Goal: Communication & Community: Connect with others

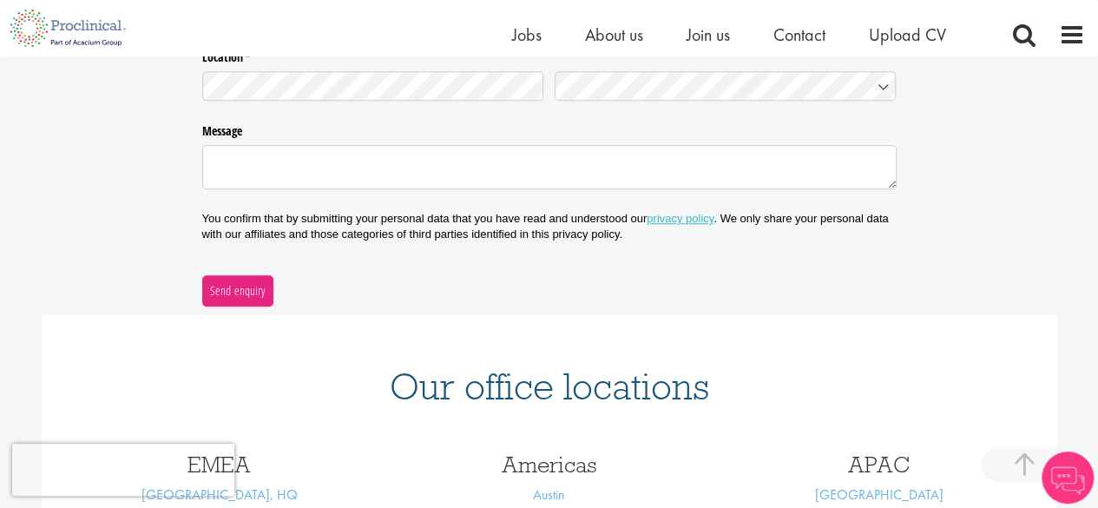
scroll to position [521, 0]
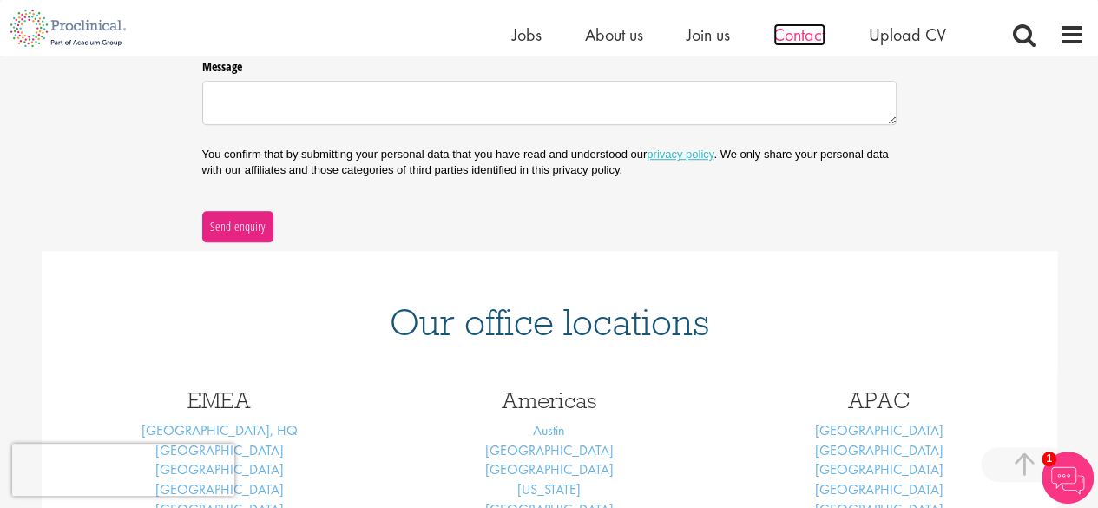
click at [808, 35] on span "Contact" at bounding box center [800, 34] width 52 height 23
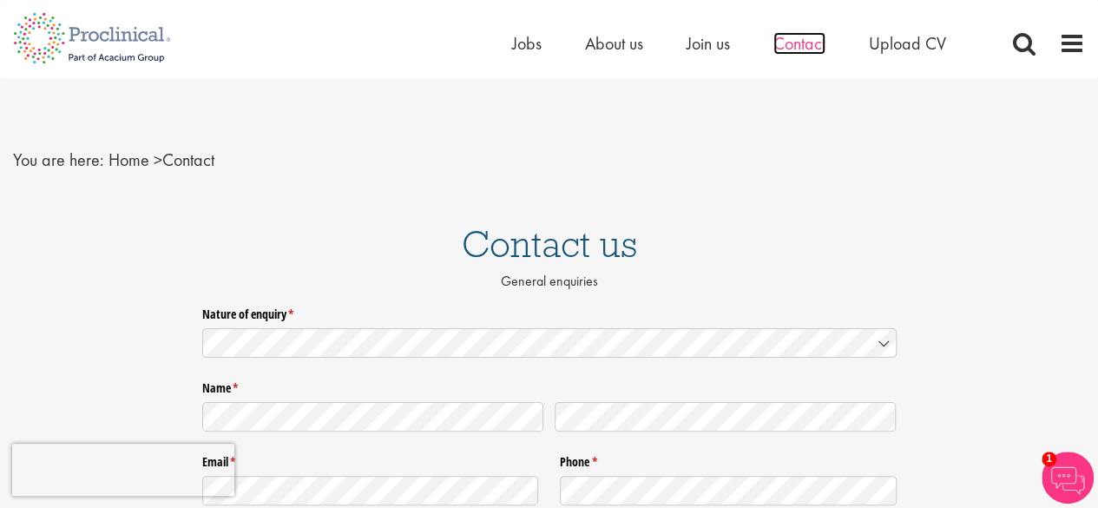
click at [821, 49] on span "Contact" at bounding box center [800, 43] width 52 height 23
click at [884, 345] on icon at bounding box center [884, 343] width 9 height 4
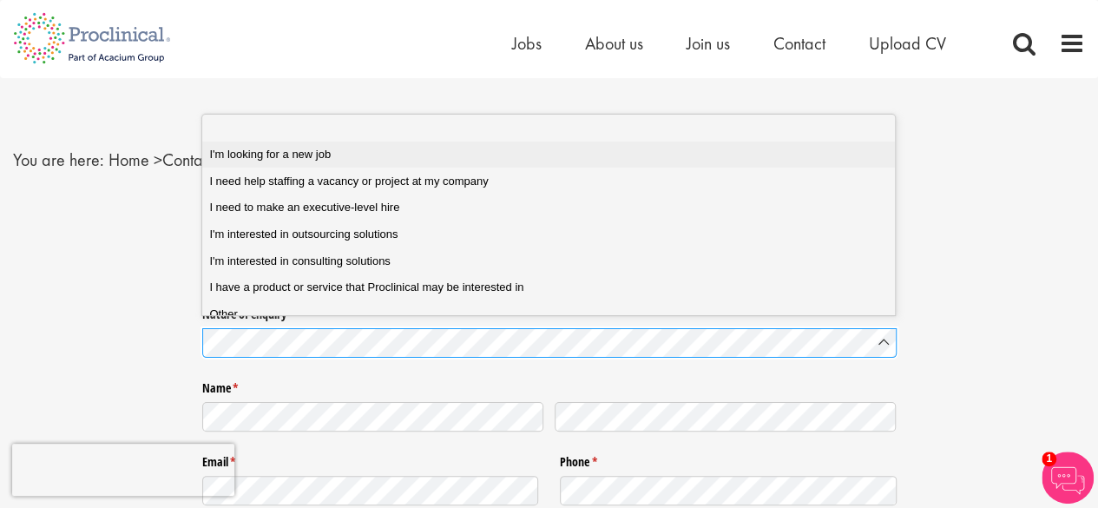
click at [295, 150] on span "I'm looking for a new job" at bounding box center [270, 155] width 122 height 16
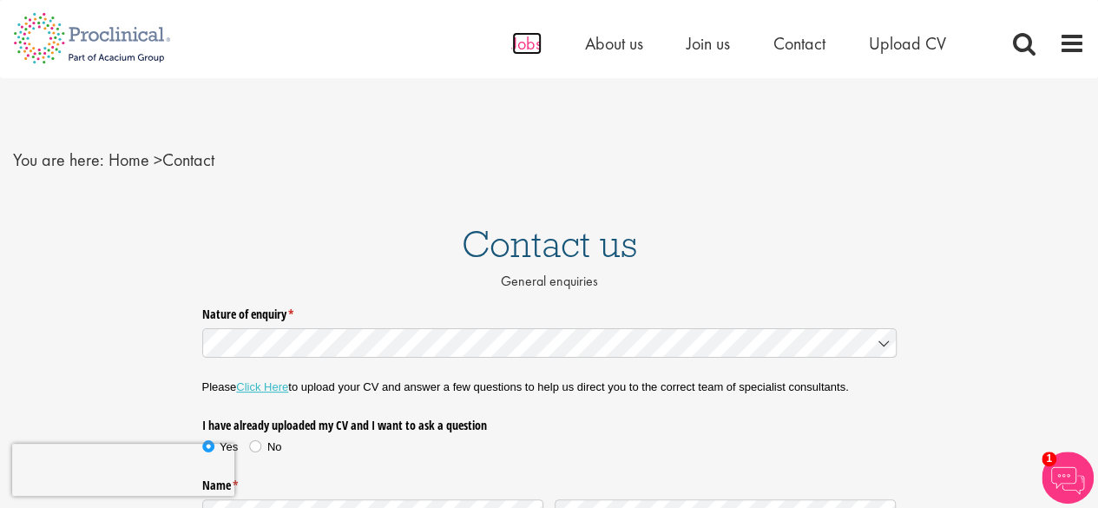
click at [515, 46] on span "Jobs" at bounding box center [527, 43] width 30 height 23
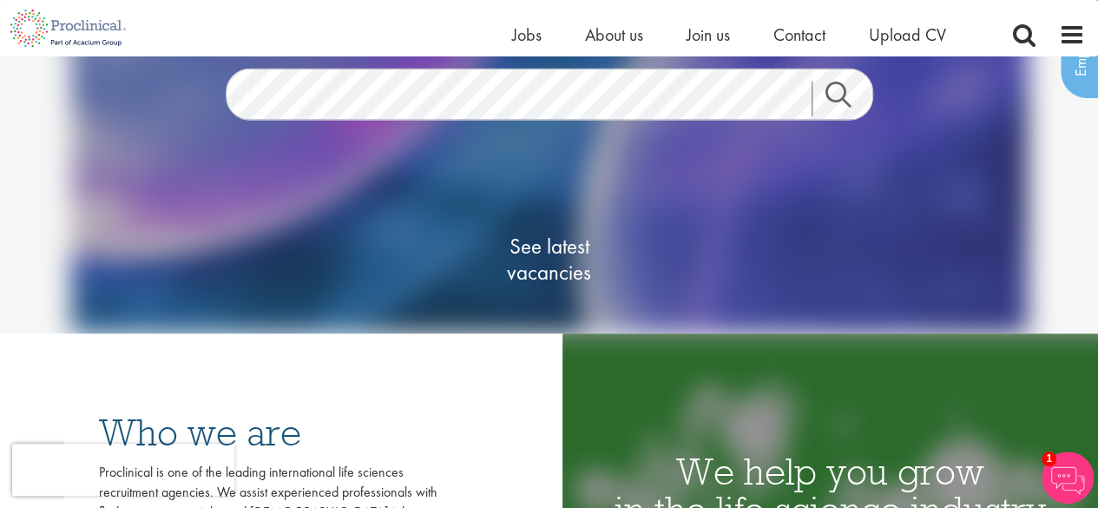
scroll to position [174, 0]
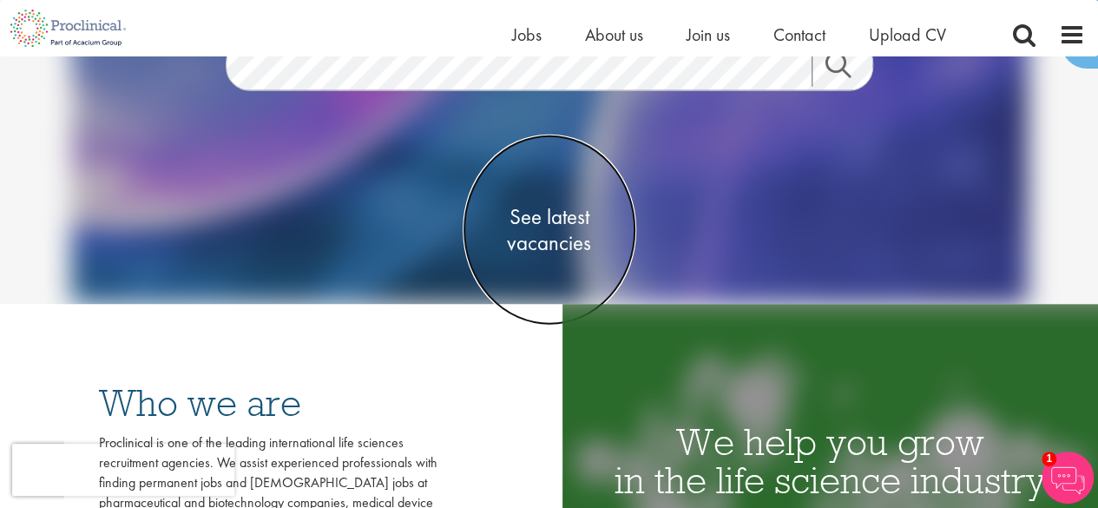
click at [563, 238] on span "See latest vacancies" at bounding box center [550, 229] width 174 height 52
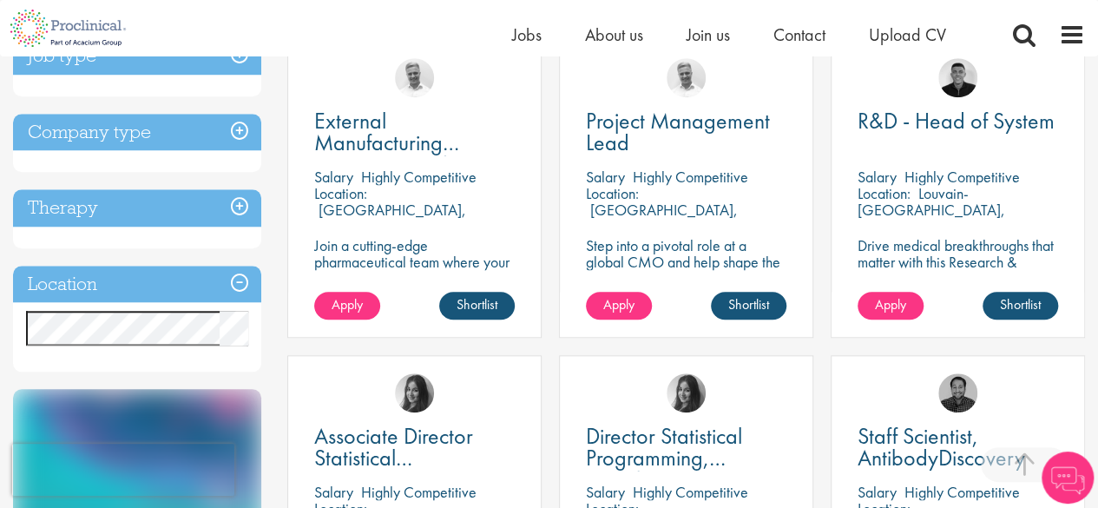
scroll to position [695, 0]
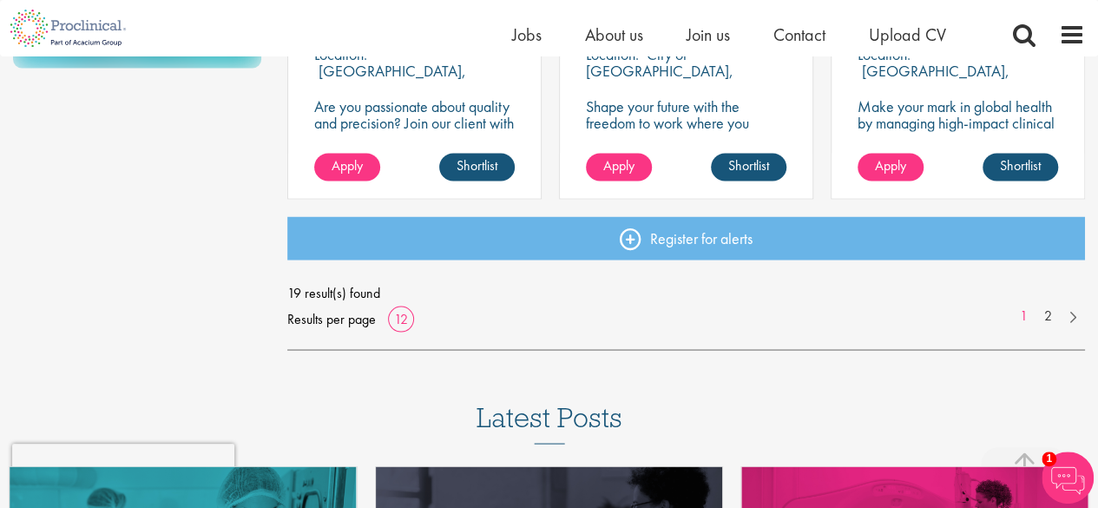
scroll to position [1476, 0]
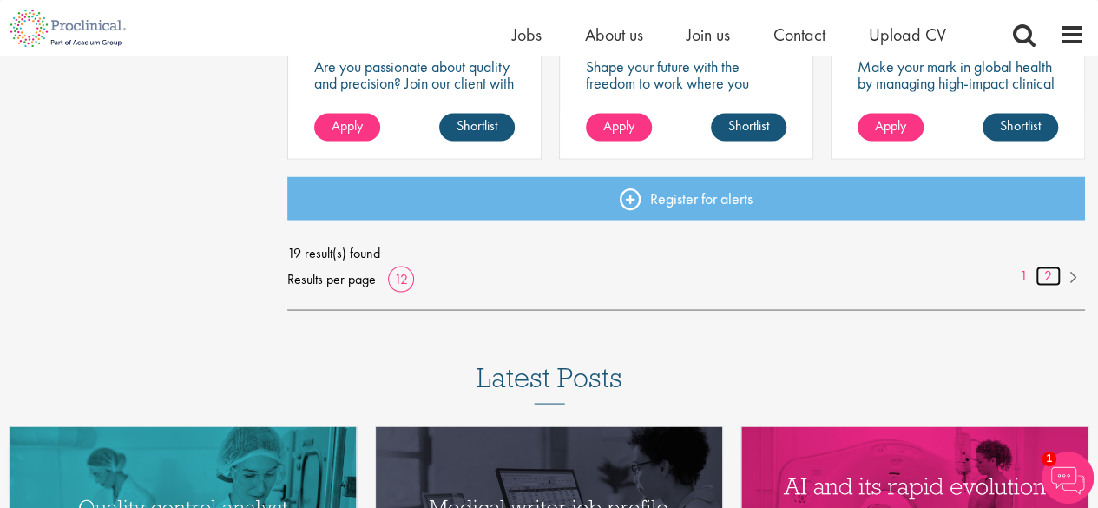
click at [1047, 276] on link "2" at bounding box center [1048, 276] width 25 height 20
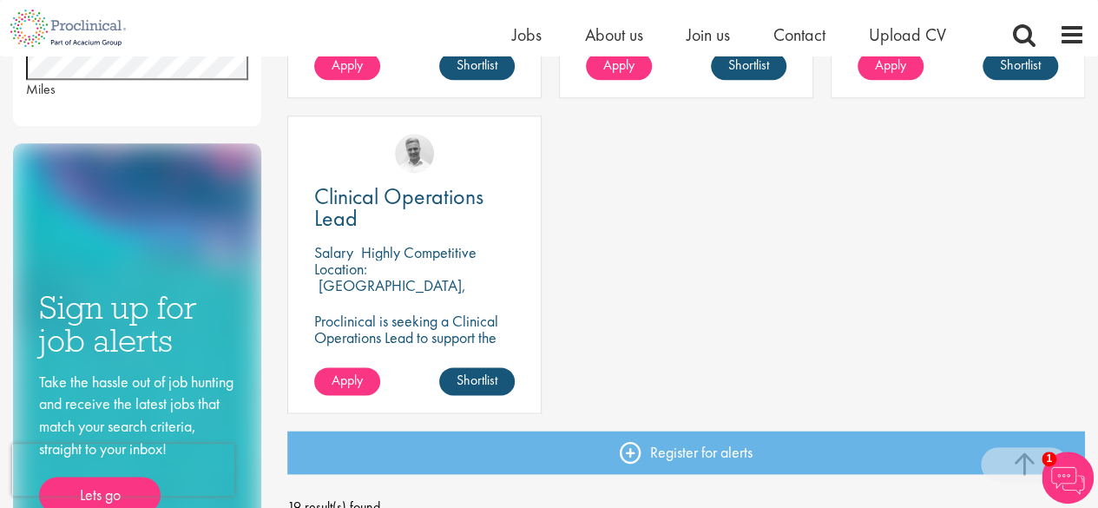
scroll to position [955, 0]
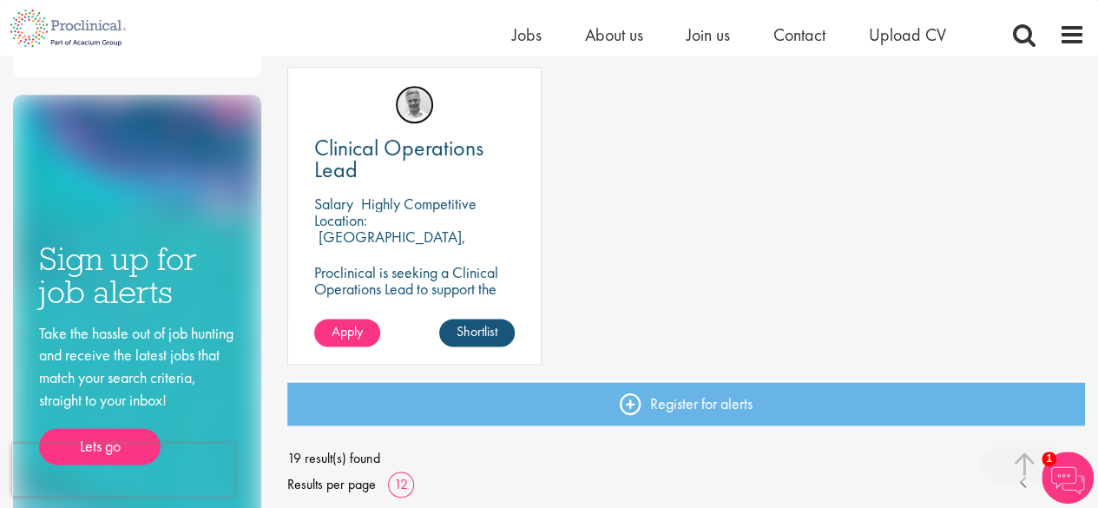
click at [419, 109] on img at bounding box center [414, 104] width 39 height 39
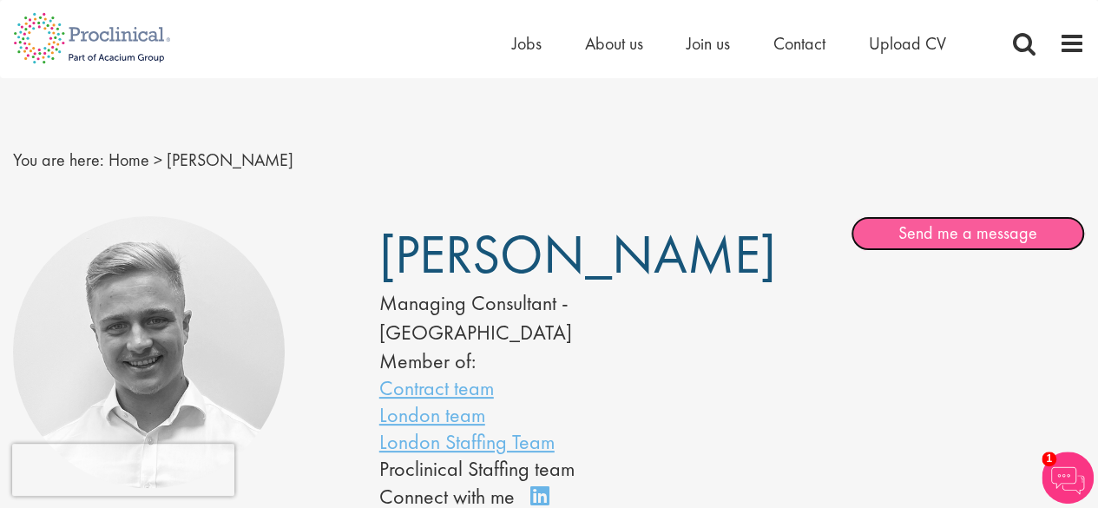
click at [962, 238] on link "Send me a message" at bounding box center [968, 233] width 234 height 35
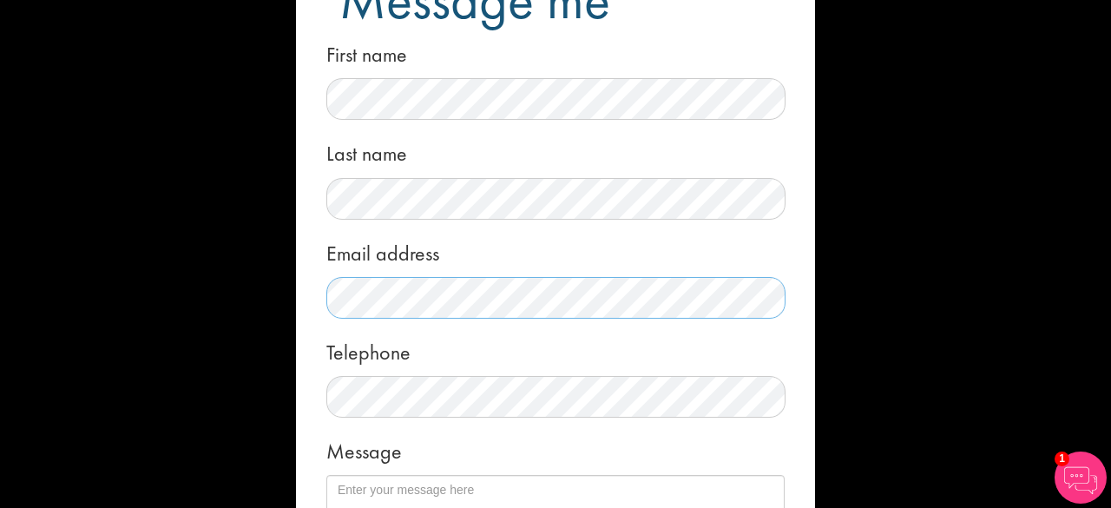
scroll to position [127, 0]
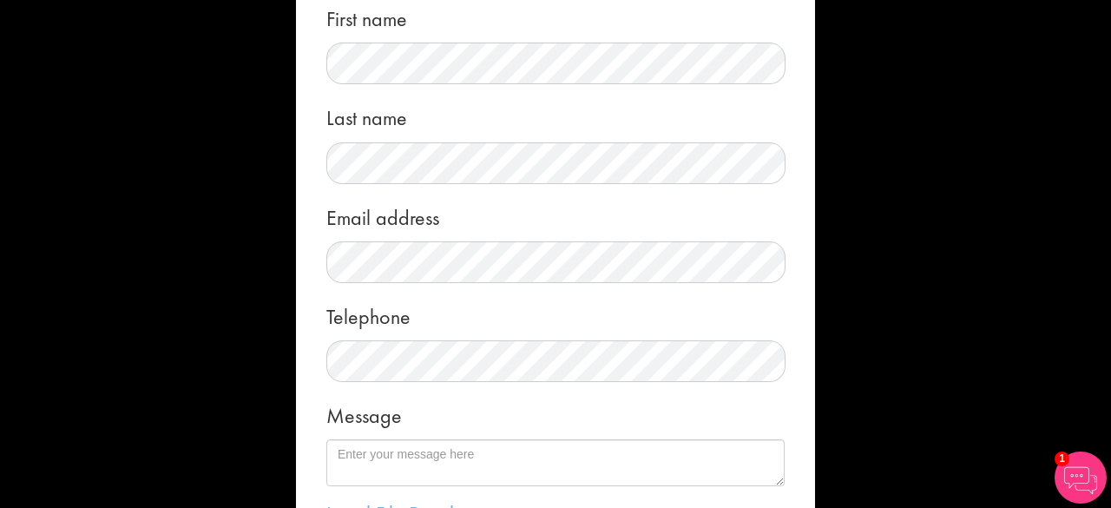
click at [1069, 466] on img at bounding box center [1081, 478] width 52 height 52
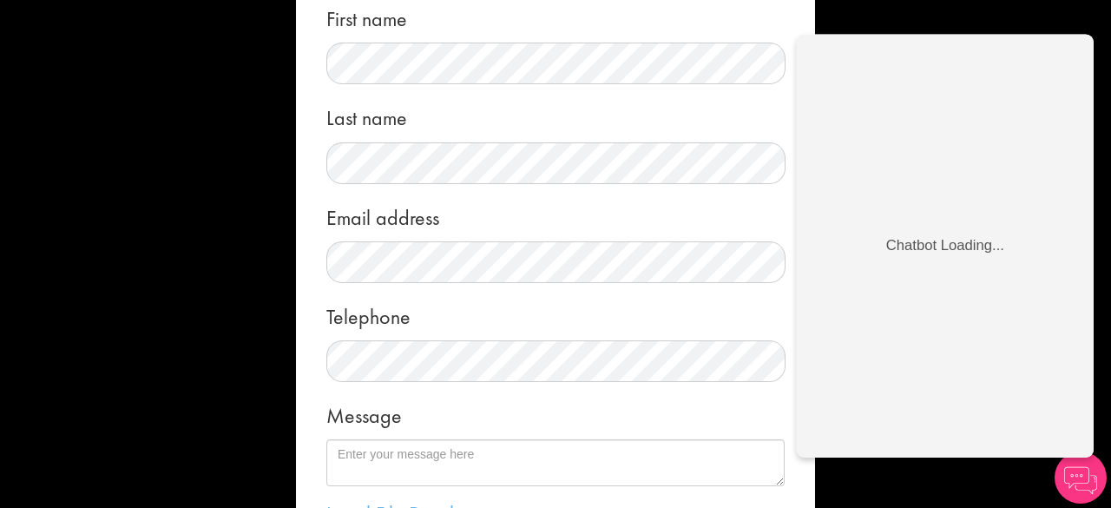
scroll to position [0, 0]
click at [943, 492] on div "Message me First name Last name Email address Telephone Message Local File Drop…" at bounding box center [555, 254] width 1111 height 508
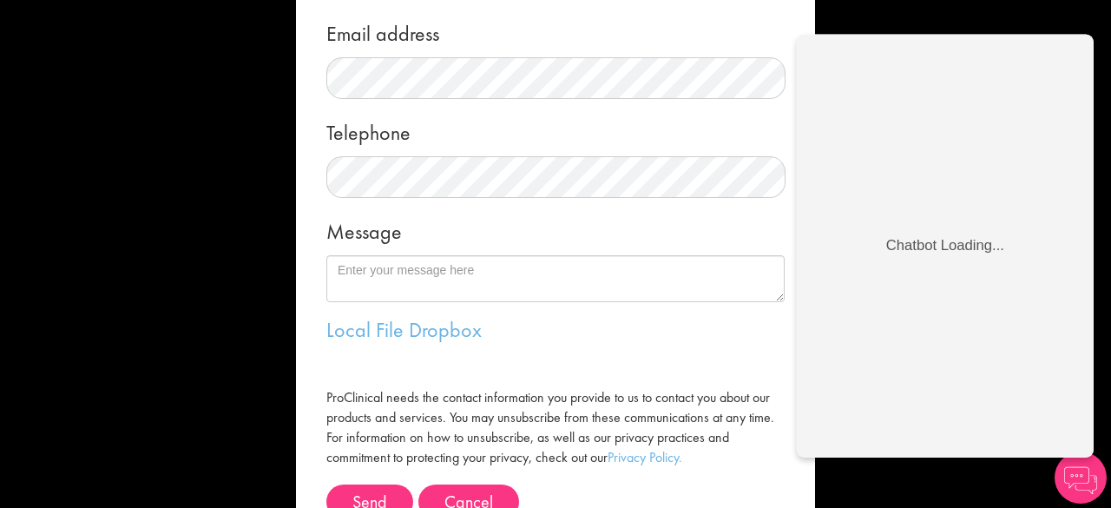
scroll to position [387, 0]
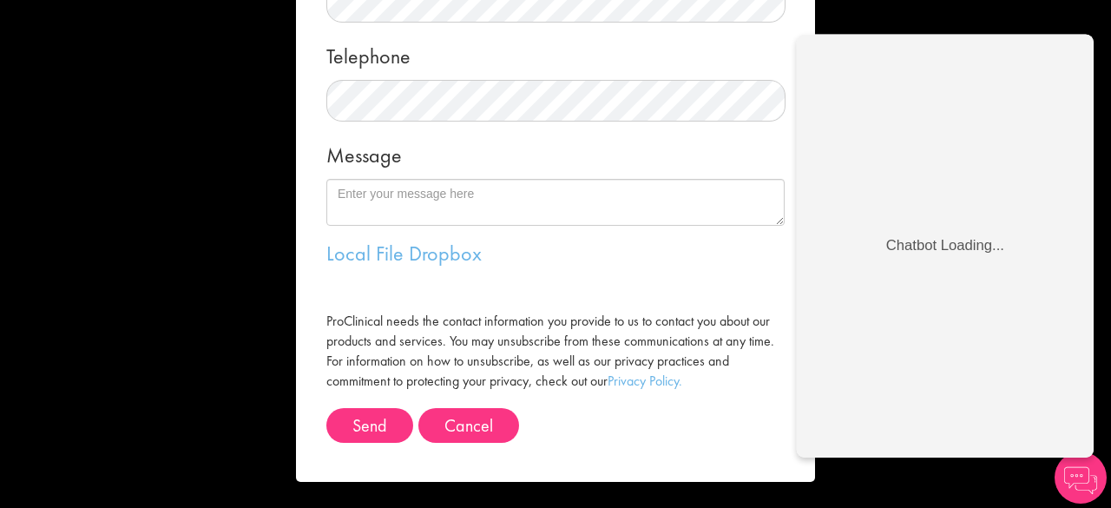
click at [999, 478] on div "Message me First name Last name Email address Telephone Message Local File Drop…" at bounding box center [555, 254] width 1111 height 508
click at [1087, 476] on img at bounding box center [1081, 478] width 52 height 52
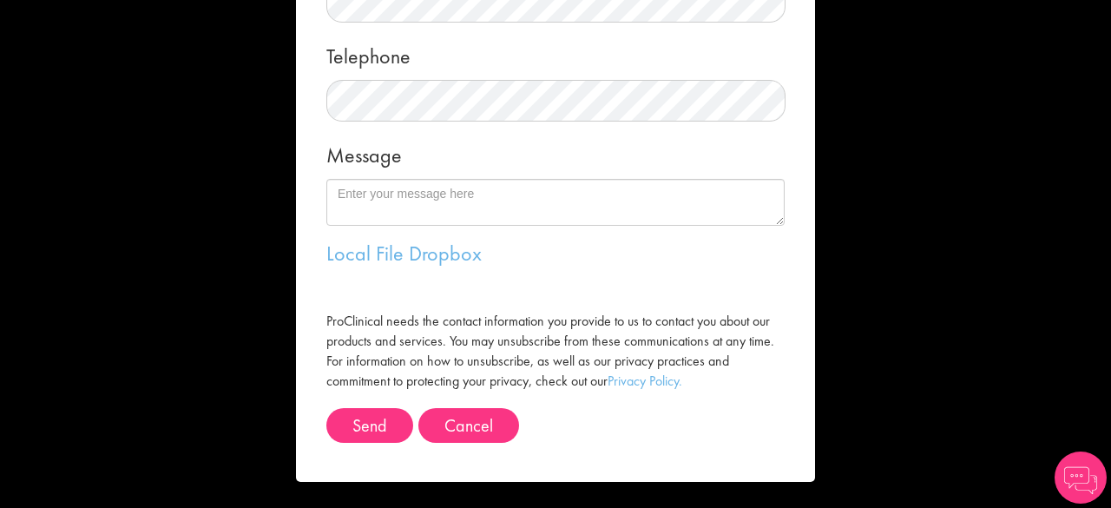
click at [992, 444] on div "Message me First name Last name Email address Telephone Message Local File Drop…" at bounding box center [555, 254] width 1111 height 508
click at [1091, 489] on img at bounding box center [1081, 478] width 52 height 52
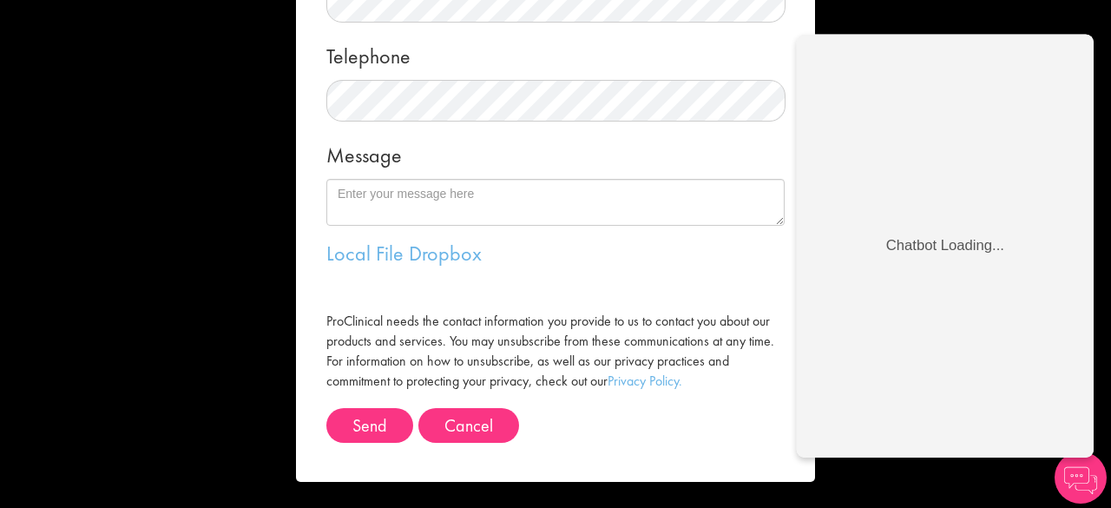
click at [1076, 471] on img at bounding box center [1081, 478] width 52 height 52
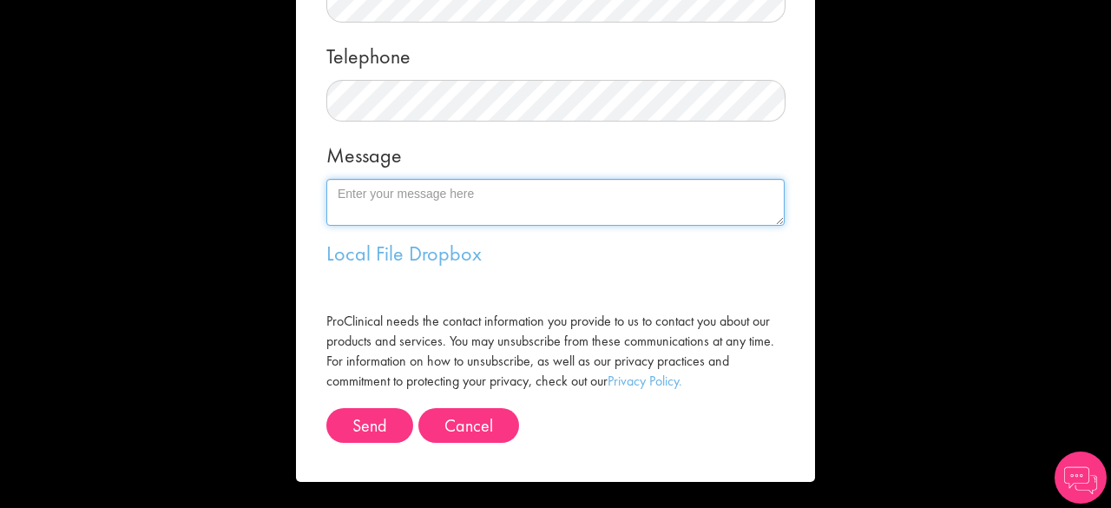
click at [353, 192] on textarea "Message" at bounding box center [555, 202] width 458 height 47
paste textarea "Dear Home Recruitment Team, I hope this message finds you well. I’m writing to …"
drag, startPoint x: 511, startPoint y: 192, endPoint x: 359, endPoint y: 195, distance: 151.1
click at [359, 195] on textarea "Message" at bounding box center [555, 202] width 458 height 47
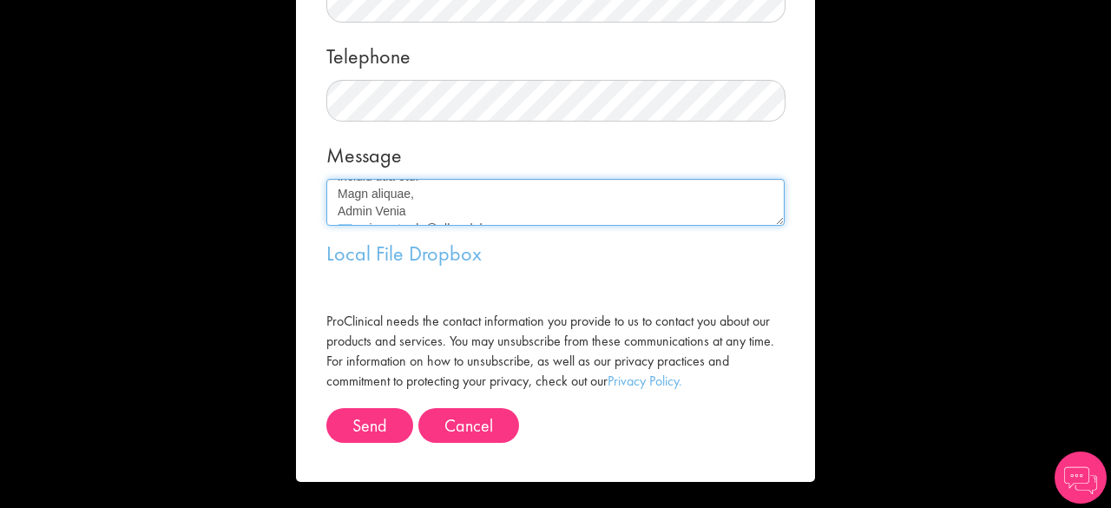
scroll to position [313, 0]
type textarea "Dear Joshua, I hope this message finds you well. I’m writing to express my inte…"
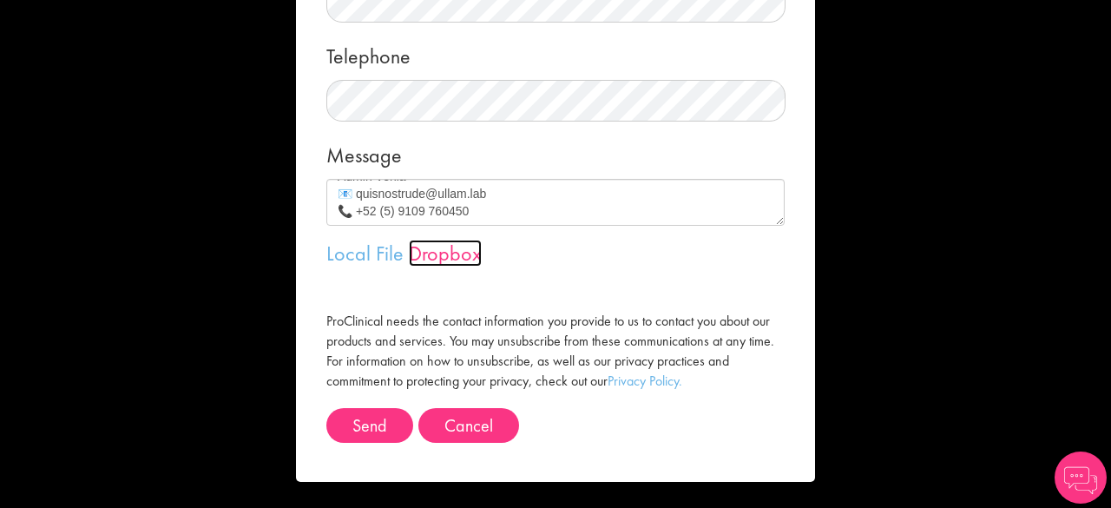
click at [443, 254] on link "Dropbox" at bounding box center [445, 253] width 73 height 27
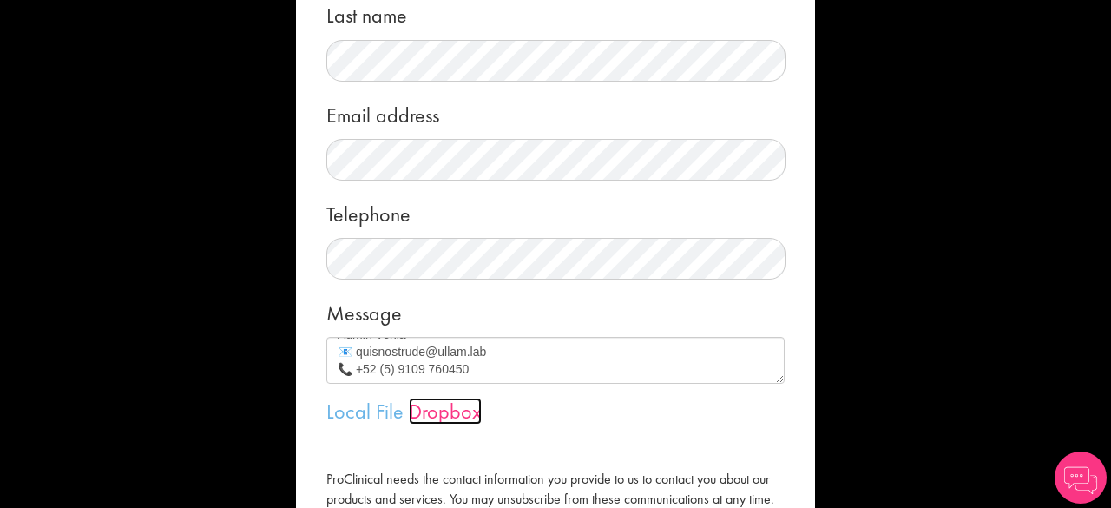
scroll to position [387, 0]
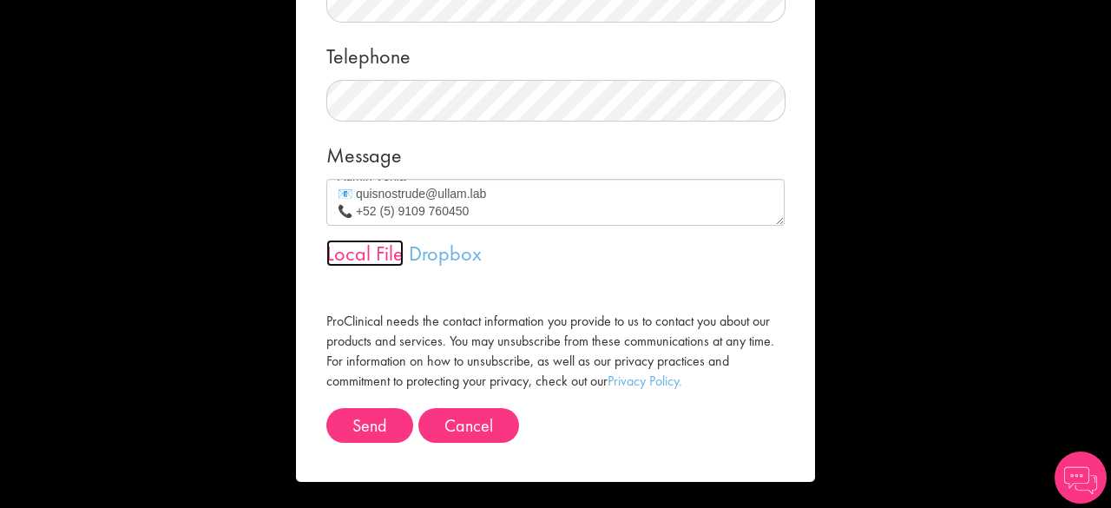
click at [363, 256] on link "Local File" at bounding box center [364, 253] width 77 height 27
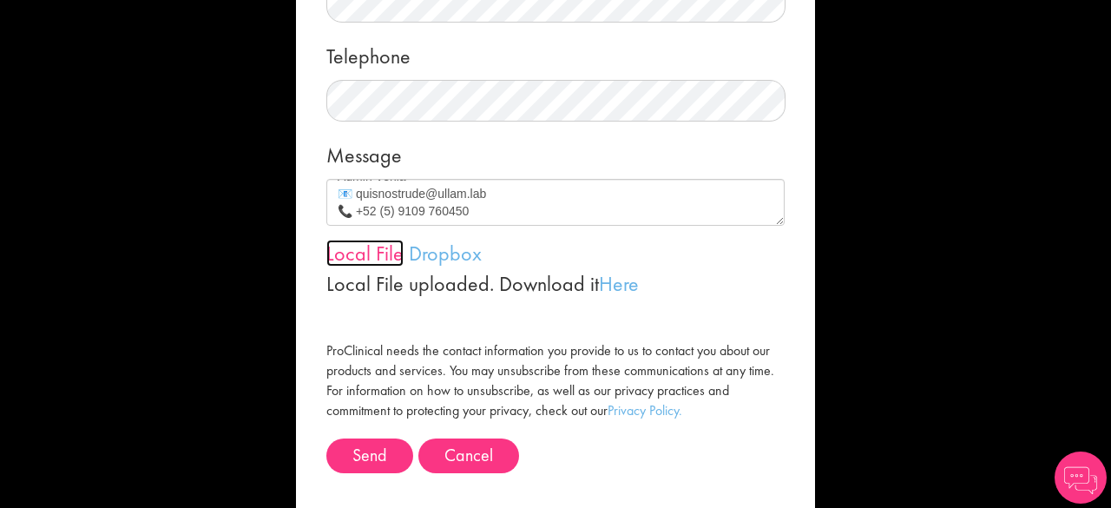
click at [373, 256] on link "Local File" at bounding box center [364, 253] width 77 height 27
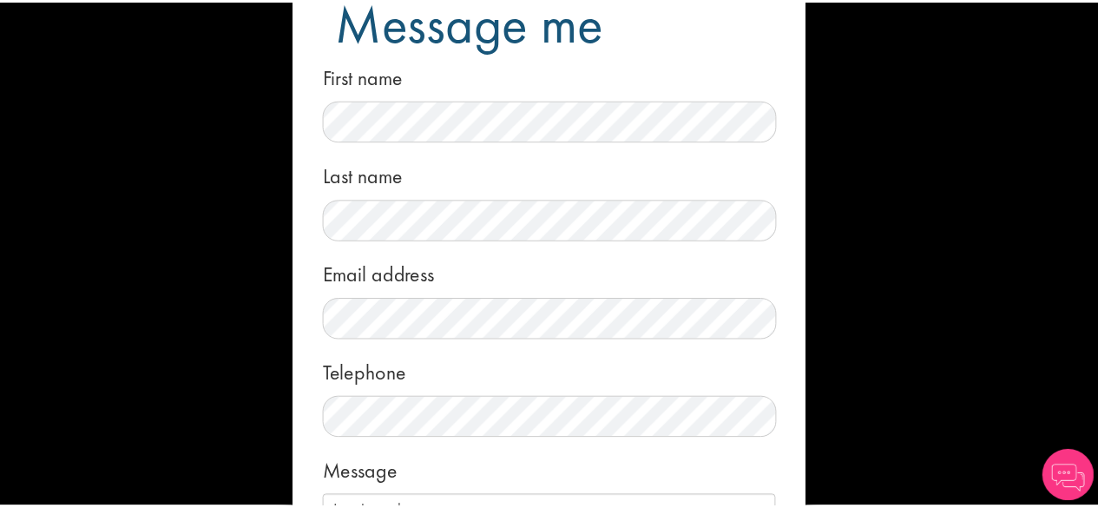
scroll to position [417, 0]
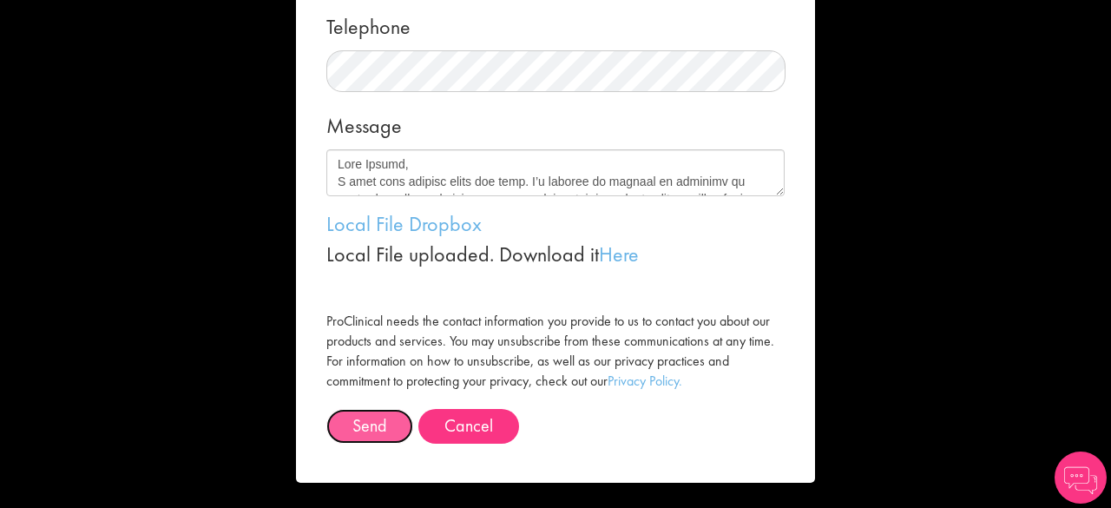
click at [353, 429] on button "Send" at bounding box center [369, 426] width 87 height 35
